Goal: Find specific page/section: Find specific page/section

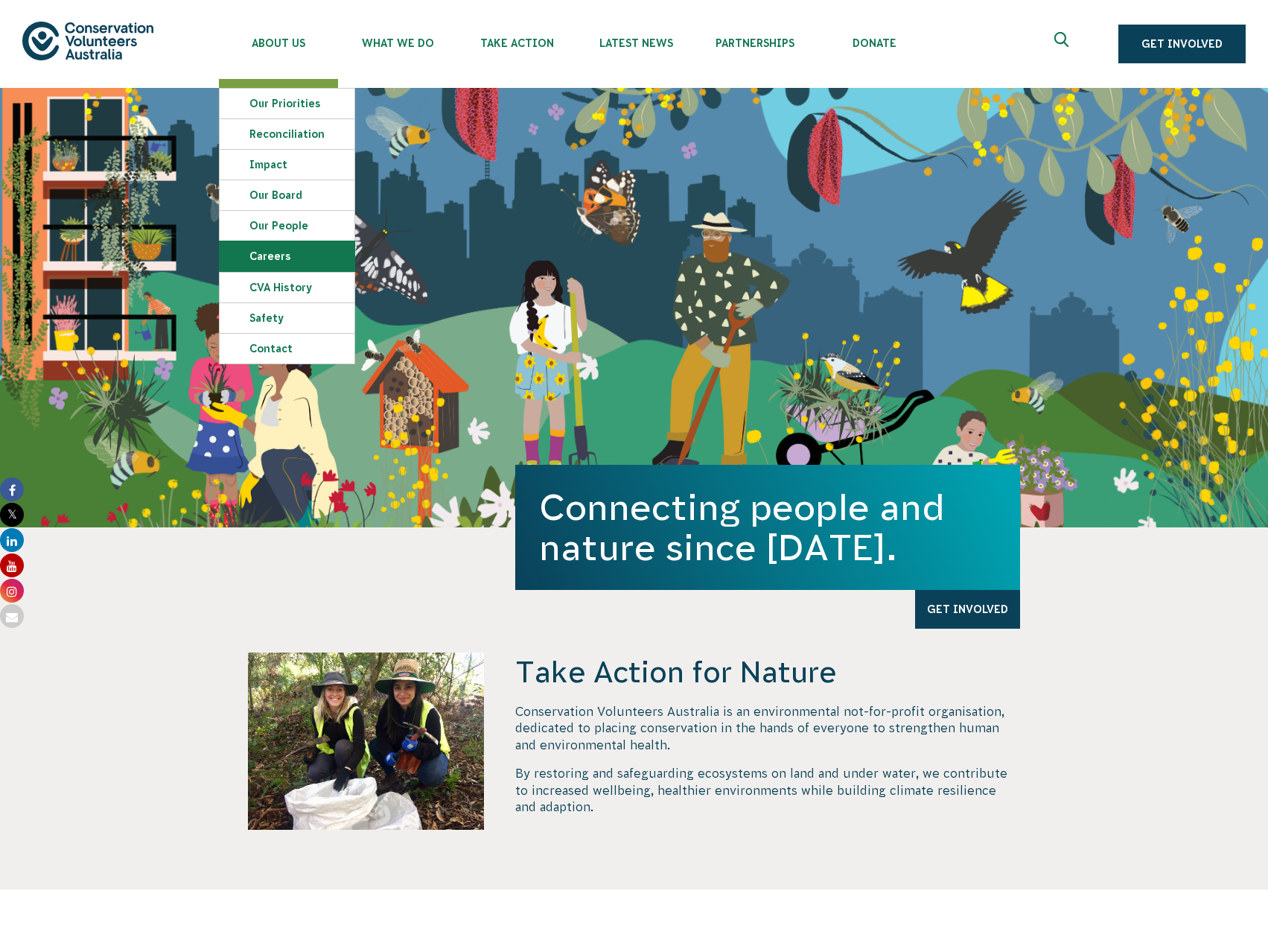
click at [290, 258] on link "Careers" at bounding box center [286, 255] width 135 height 29
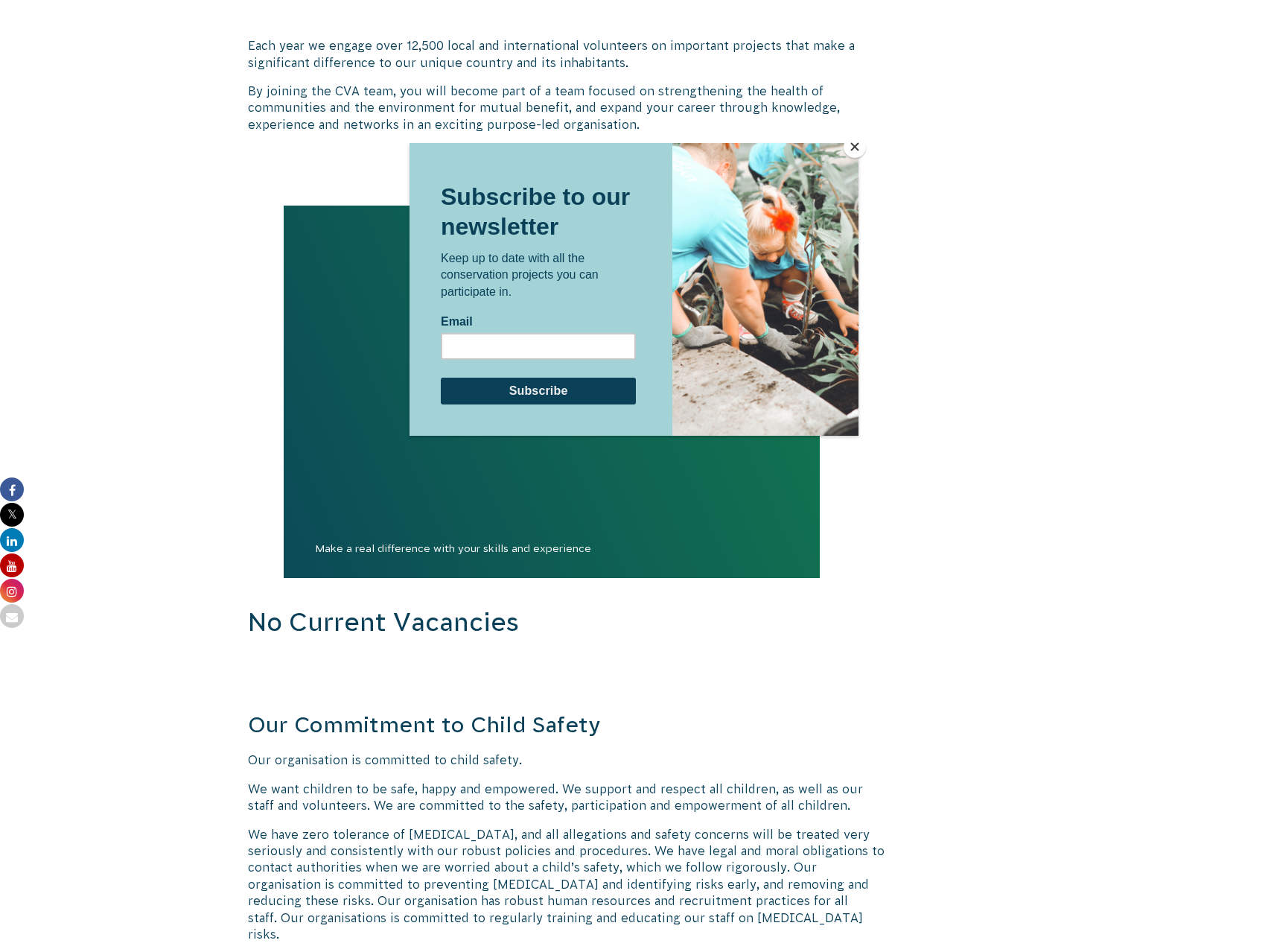
scroll to position [1340, 0]
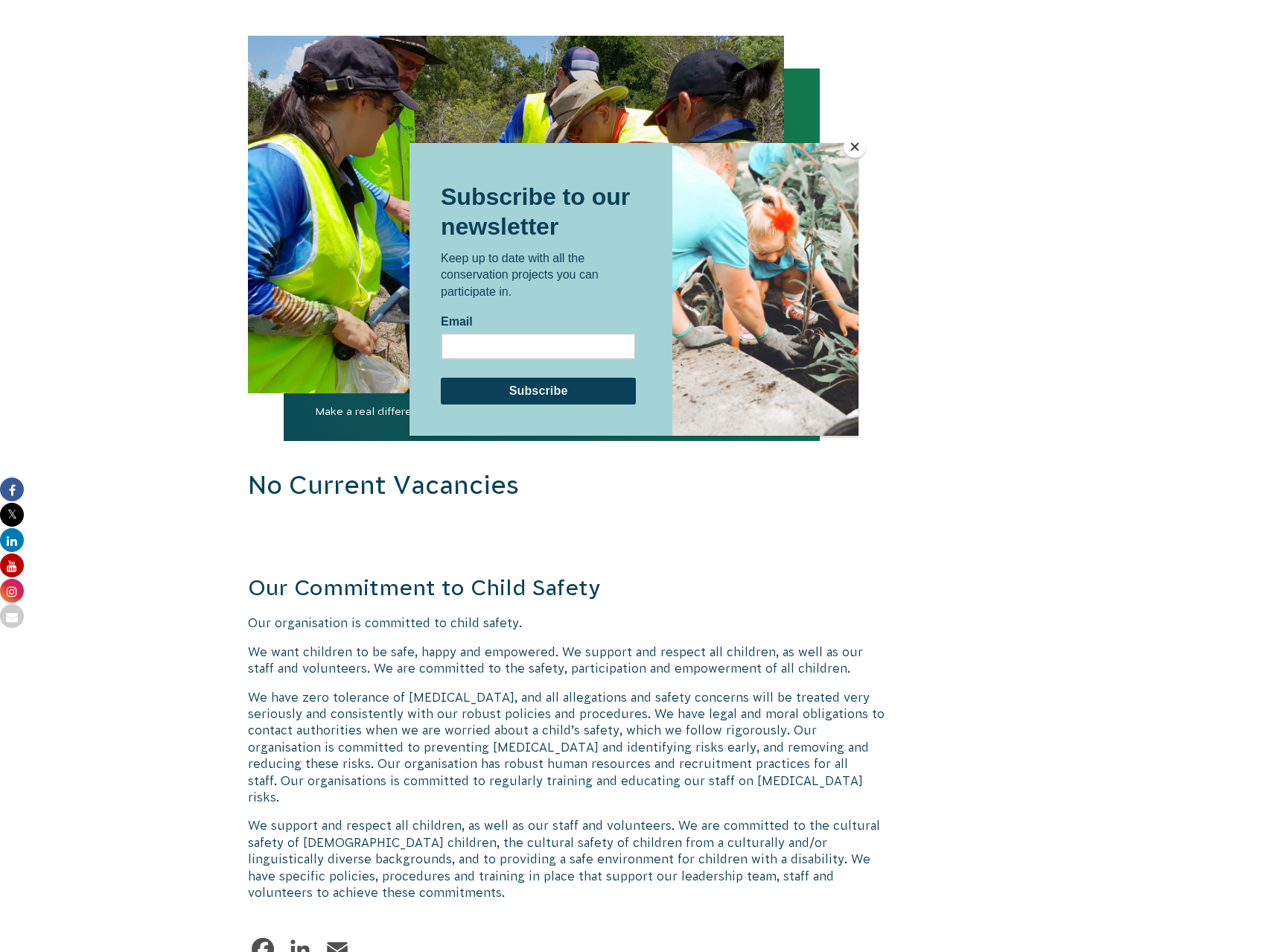
click at [855, 145] on button "Close" at bounding box center [855, 146] width 22 height 22
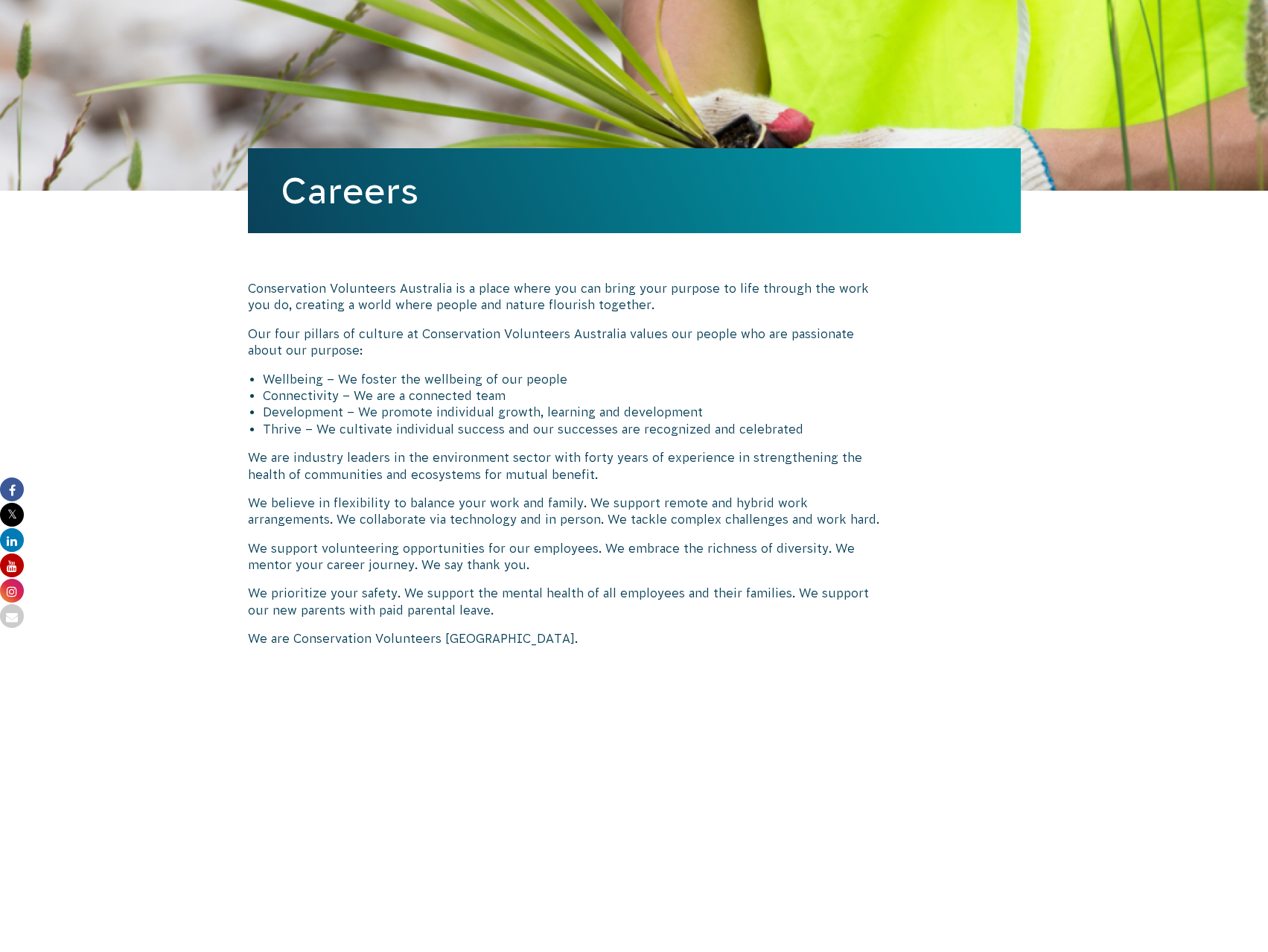
scroll to position [0, 0]
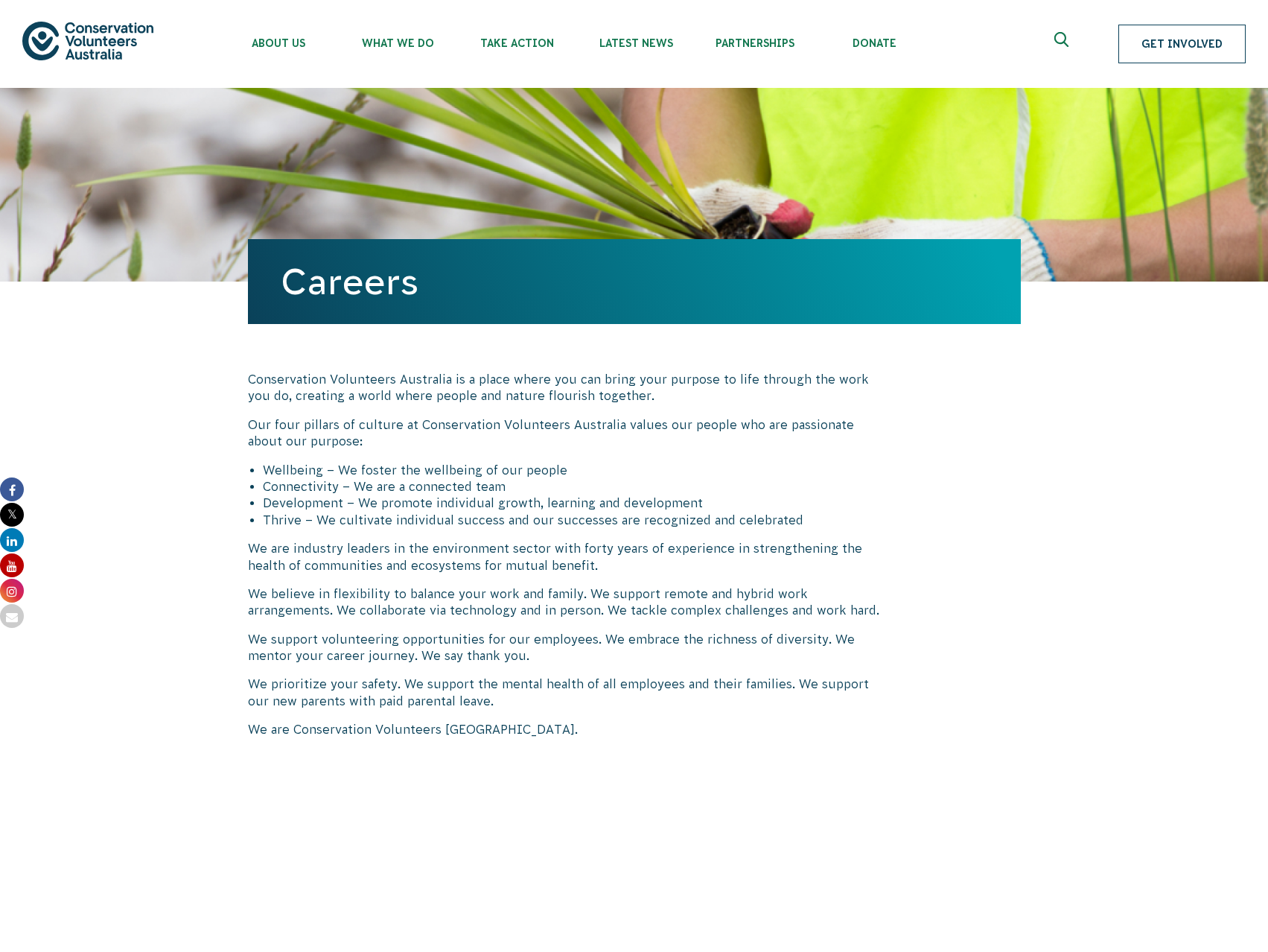
click at [1178, 46] on link "Get Involved" at bounding box center [1182, 44] width 128 height 38
